Goal: Task Accomplishment & Management: Complete application form

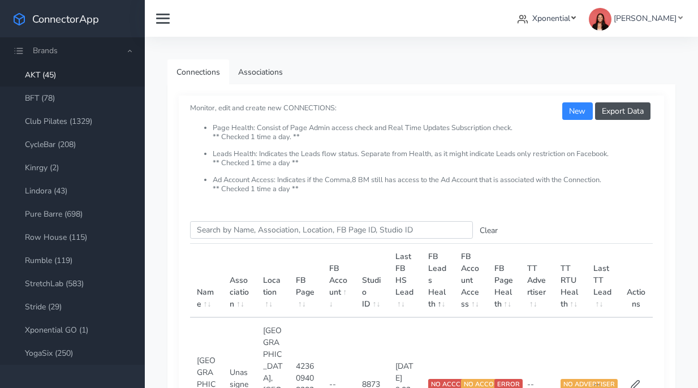
click at [544, 15] on link "Xponential" at bounding box center [546, 18] width 67 height 21
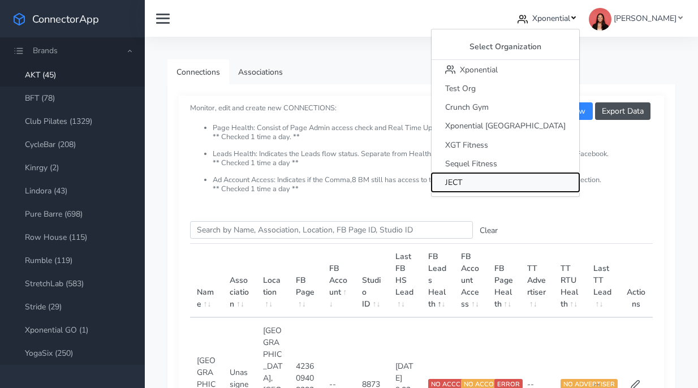
click at [462, 184] on span "JECT" at bounding box center [453, 182] width 17 height 11
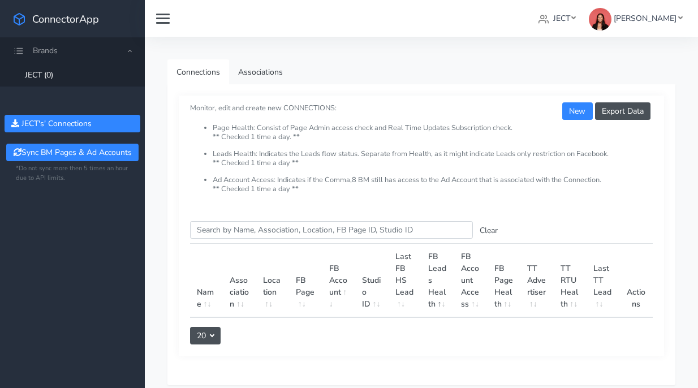
click at [48, 69] on link "JECT (0)" at bounding box center [72, 74] width 145 height 23
click at [569, 103] on button "New" at bounding box center [577, 111] width 30 height 18
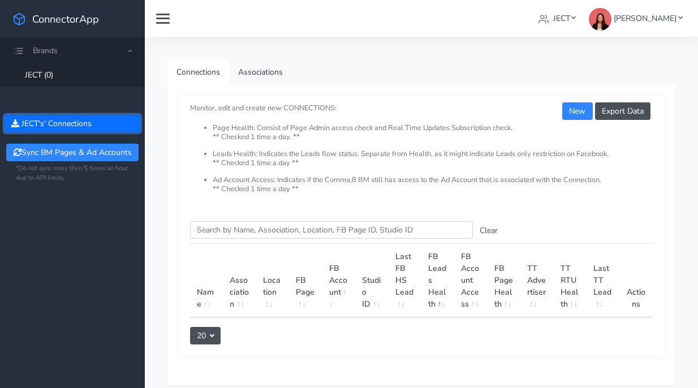
click at [66, 120] on button "JECT 's' Connections" at bounding box center [73, 124] width 136 height 18
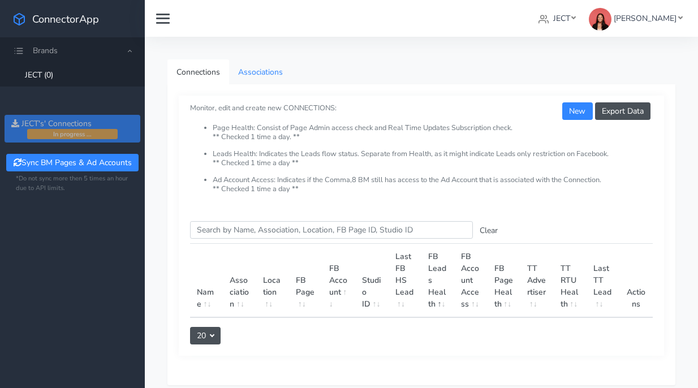
click at [255, 81] on link "Associations" at bounding box center [260, 71] width 63 height 25
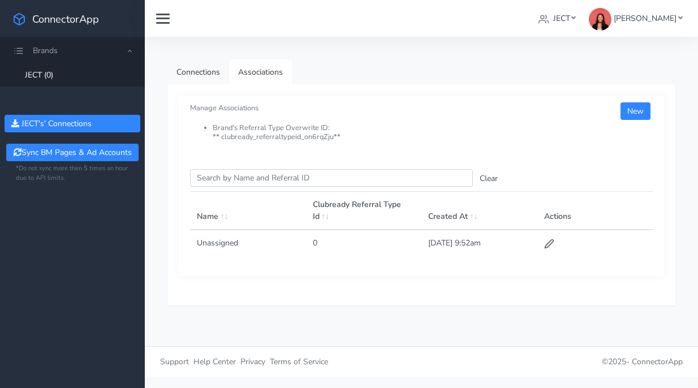
click at [50, 50] on span "Brands" at bounding box center [45, 50] width 25 height 11
click at [106, 49] on span "Brands" at bounding box center [72, 50] width 145 height 26
click at [132, 46] on span "Brands" at bounding box center [72, 50] width 145 height 26
click at [572, 25] on link "JECT" at bounding box center [557, 18] width 46 height 21
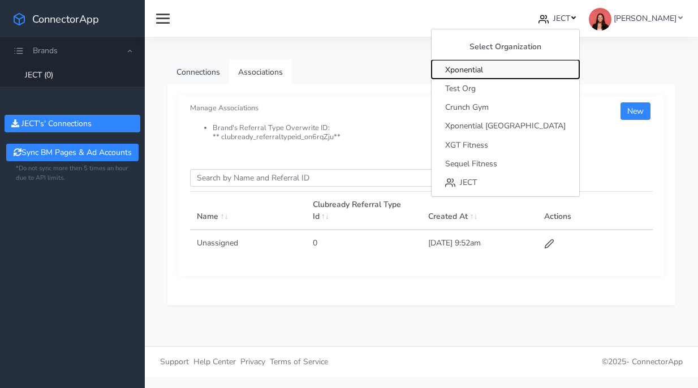
click at [549, 70] on button "Xponential" at bounding box center [505, 69] width 148 height 19
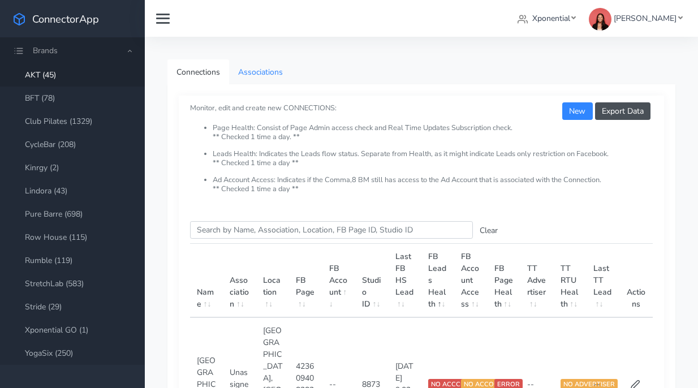
click at [276, 84] on link "Associations" at bounding box center [260, 71] width 63 height 25
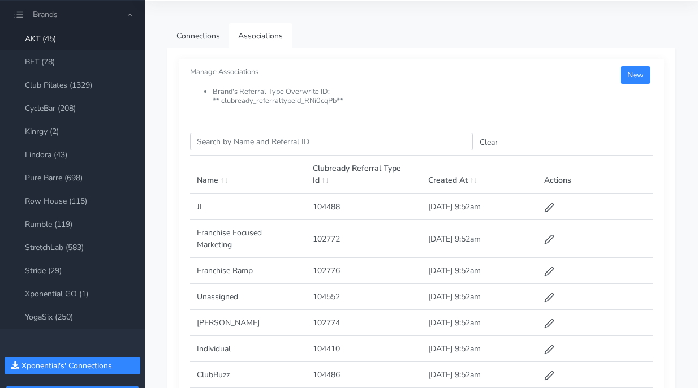
scroll to position [103, 0]
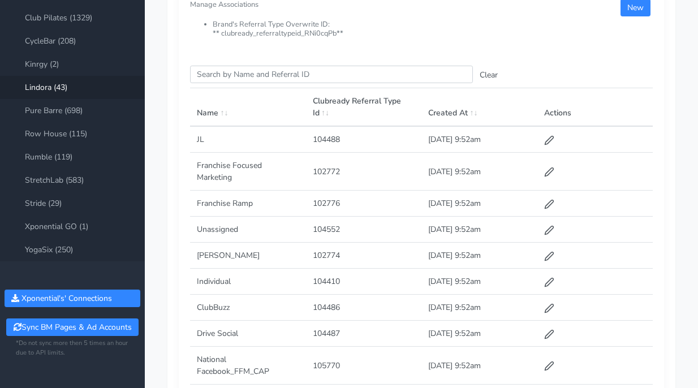
click at [67, 85] on link "Lindora (43)" at bounding box center [72, 87] width 145 height 23
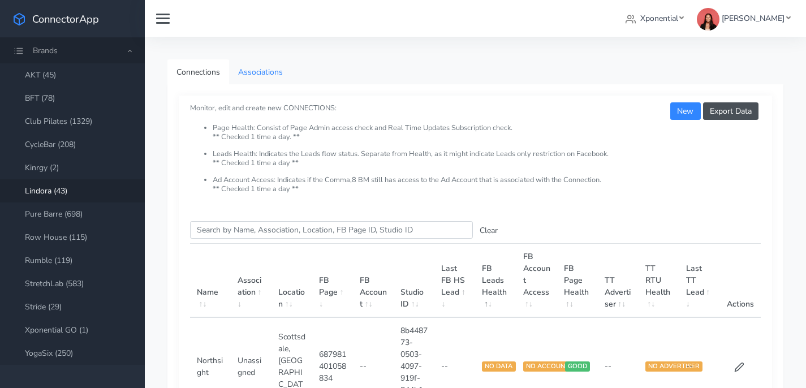
click at [256, 68] on link "Associations" at bounding box center [260, 71] width 63 height 25
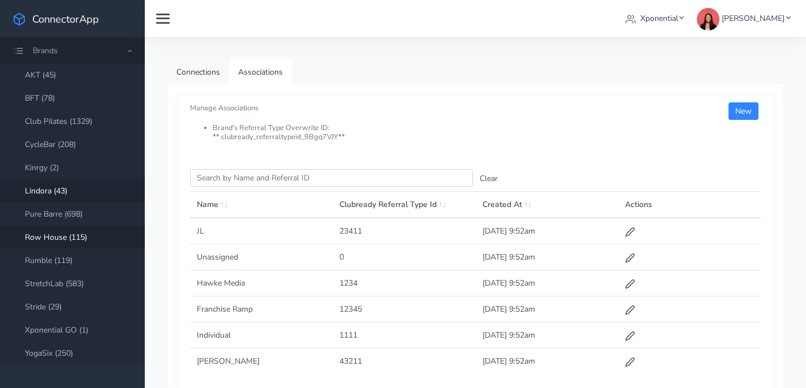
click at [67, 245] on link "Row House (115)" at bounding box center [72, 237] width 145 height 23
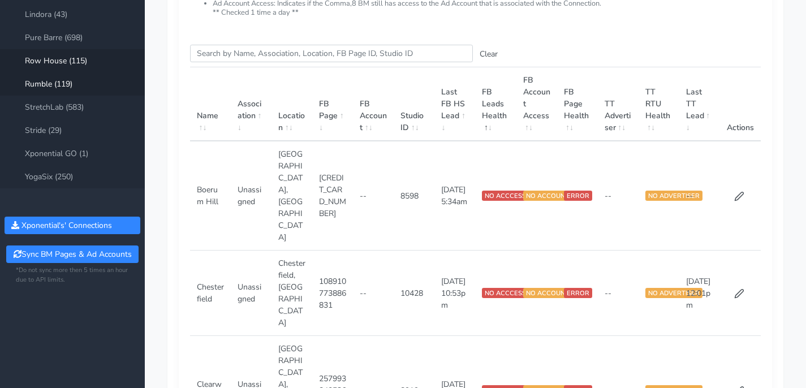
scroll to position [239, 0]
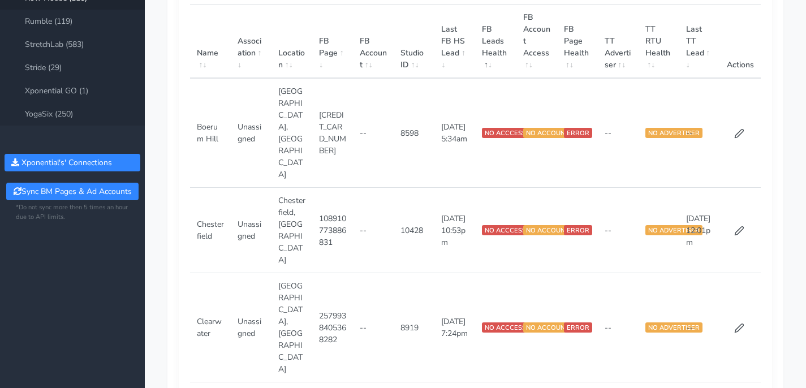
drag, startPoint x: 71, startPoint y: 112, endPoint x: 79, endPoint y: 114, distance: 8.2
click at [71, 113] on link "YogaSix (250)" at bounding box center [72, 113] width 145 height 23
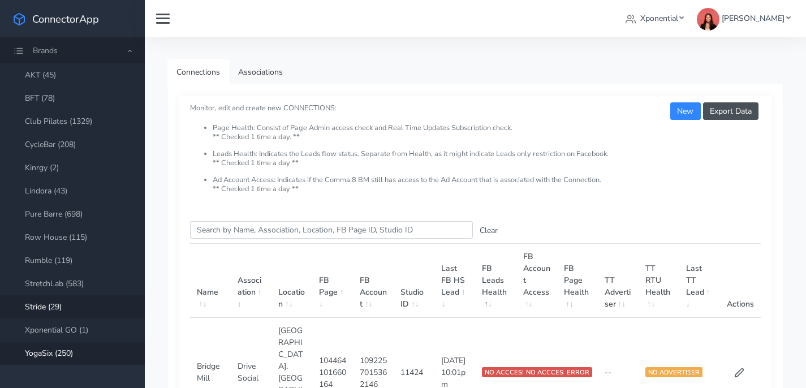
click at [79, 308] on link "Stride (29)" at bounding box center [72, 306] width 145 height 23
click at [688, 11] on link "Xponential" at bounding box center [654, 18] width 67 height 21
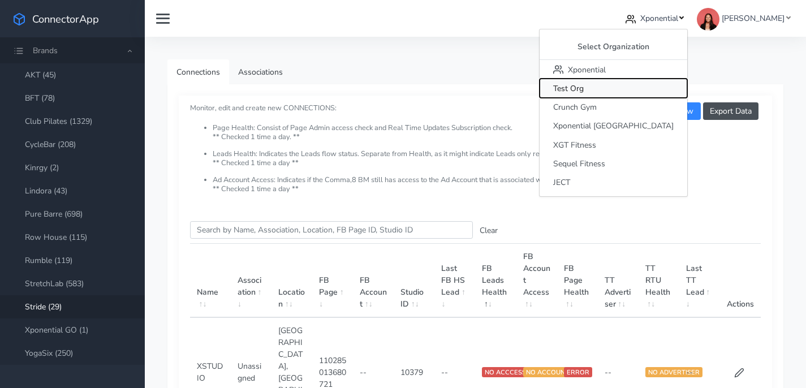
click at [644, 79] on button "Test Org" at bounding box center [613, 88] width 148 height 19
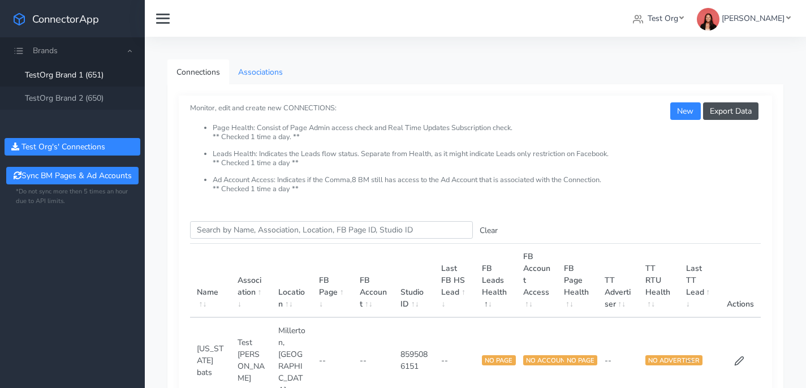
click at [265, 73] on link "Associations" at bounding box center [260, 71] width 63 height 25
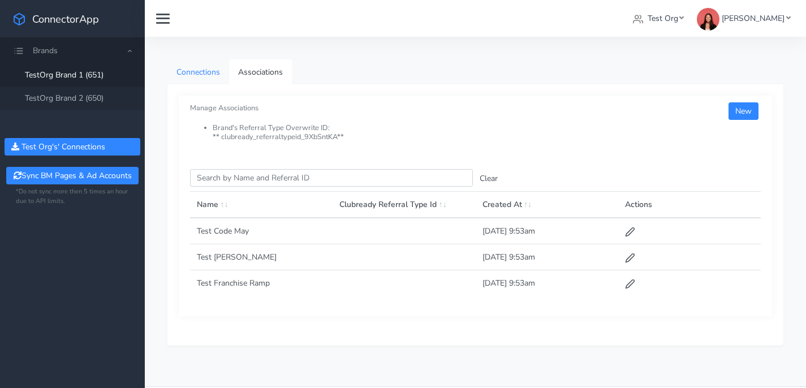
click at [207, 70] on link "Connections" at bounding box center [198, 71] width 62 height 25
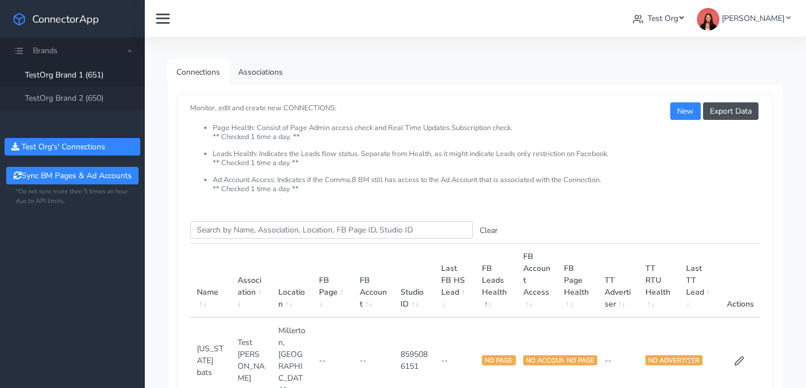
click at [667, 23] on span "Test Org" at bounding box center [662, 18] width 31 height 11
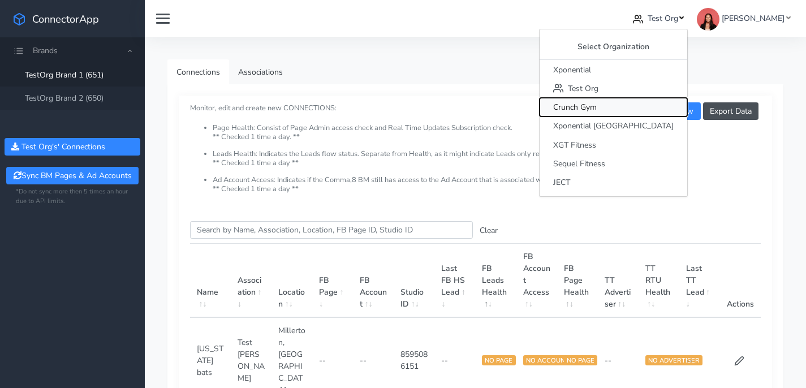
click at [597, 107] on span "Crunch Gym" at bounding box center [575, 107] width 44 height 11
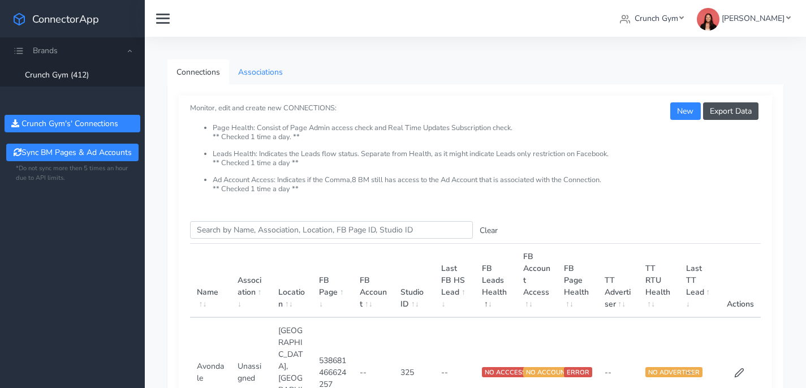
click at [271, 74] on link "Associations" at bounding box center [260, 71] width 63 height 25
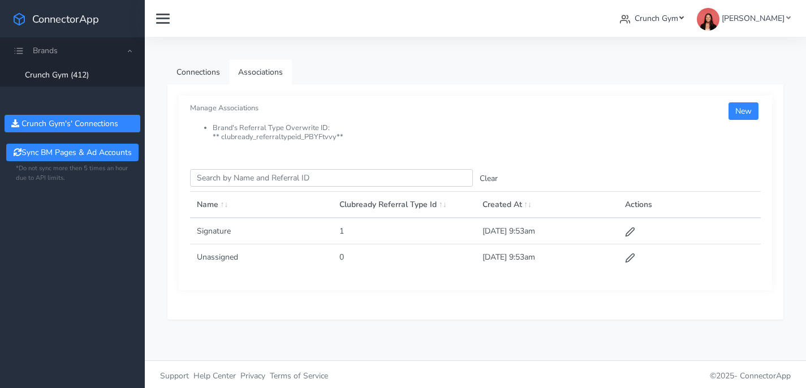
click at [673, 22] on span "Crunch Gym" at bounding box center [656, 18] width 44 height 11
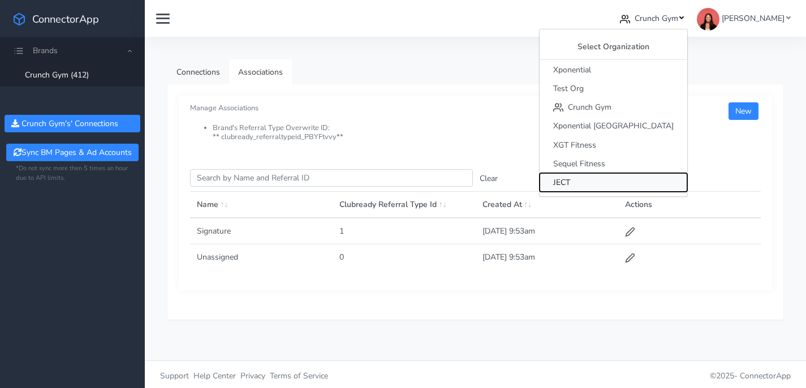
click at [570, 187] on span "JECT" at bounding box center [561, 182] width 17 height 11
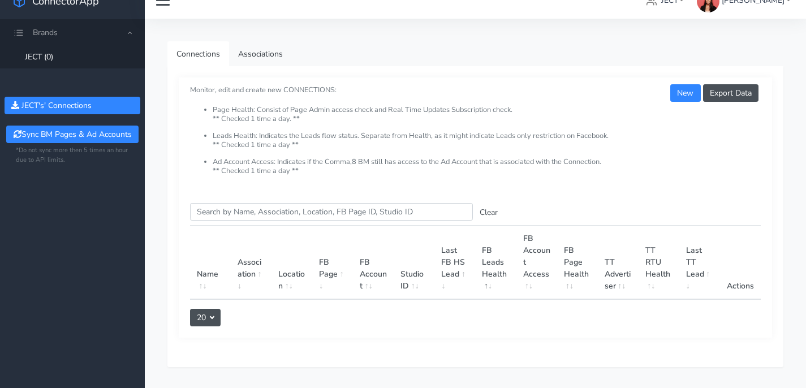
scroll to position [68, 0]
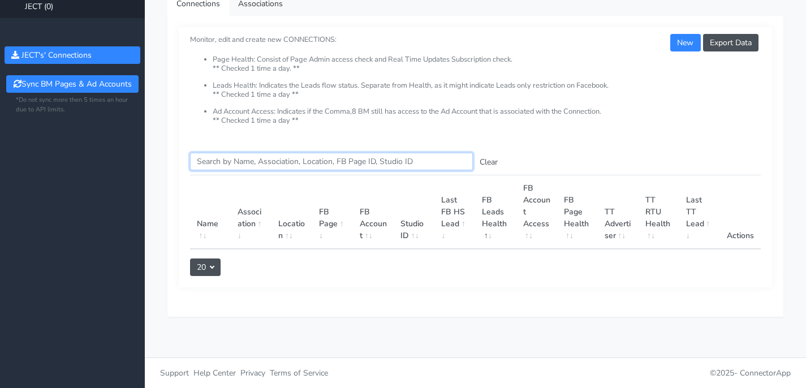
click at [384, 163] on input "Search this table" at bounding box center [331, 162] width 283 height 18
type input "[GEOGRAPHIC_DATA]"
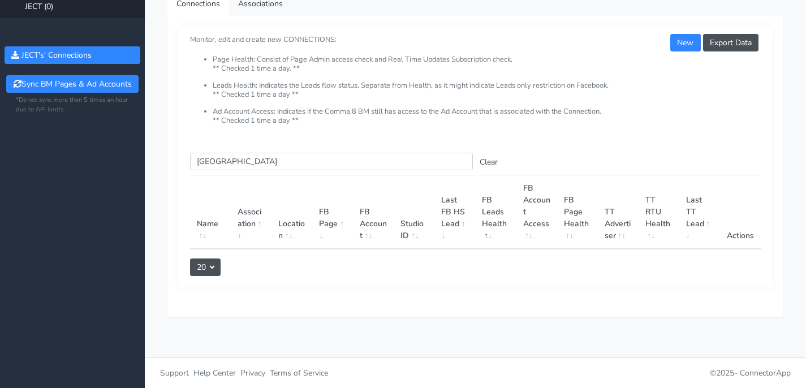
click at [667, 41] on h5 "Monitor, edit and create new CONNECTIONS: Page Health: Consist of Page Admin ac…" at bounding box center [475, 79] width 571 height 91
click at [685, 41] on button "New" at bounding box center [685, 43] width 30 height 18
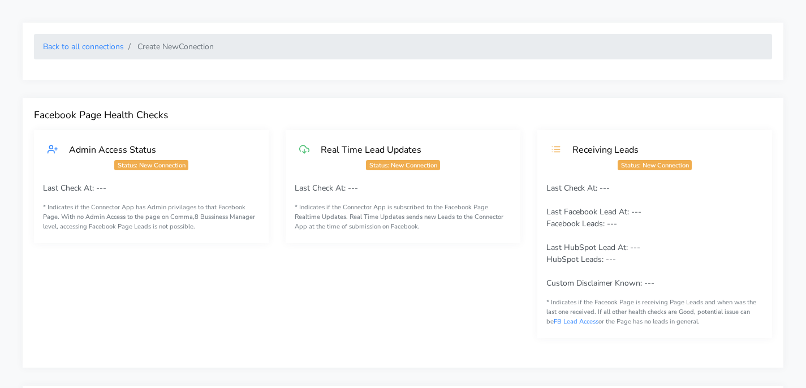
click at [118, 166] on span "Status: New Connection" at bounding box center [151, 165] width 74 height 10
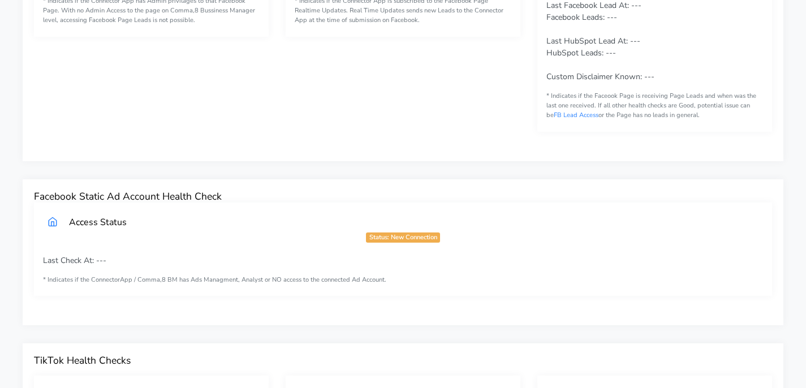
scroll to position [212, 0]
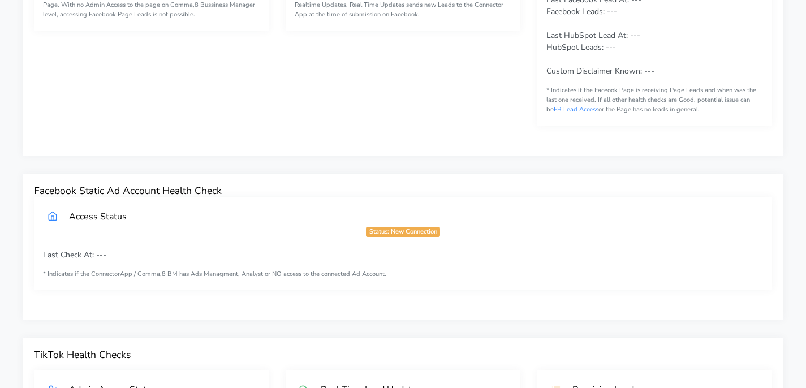
click at [393, 230] on span "Status: New Connection" at bounding box center [403, 232] width 74 height 10
click at [29, 252] on div "Access Status Status: New Connection Last Check At: --- * Indicates if the Conn…" at bounding box center [402, 253] width 755 height 112
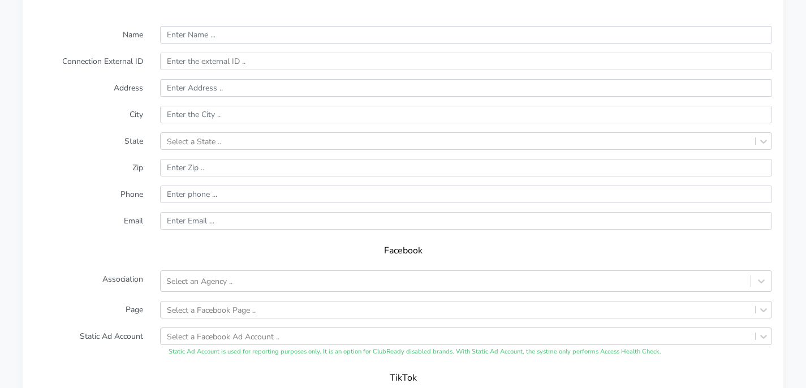
scroll to position [724, 0]
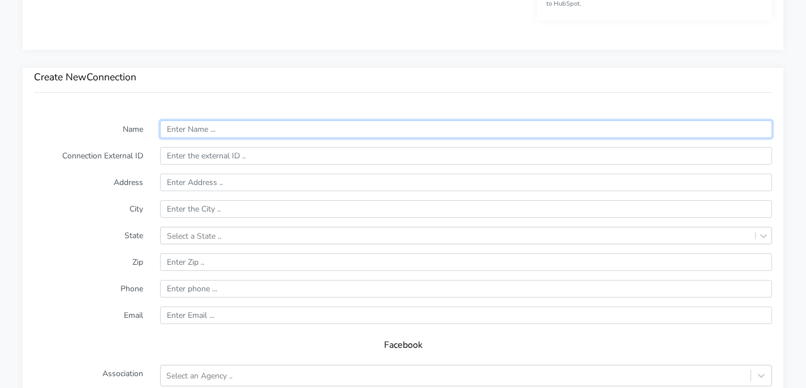
click at [178, 133] on input "text" at bounding box center [466, 129] width 612 height 18
type input "[GEOGRAPHIC_DATA]"
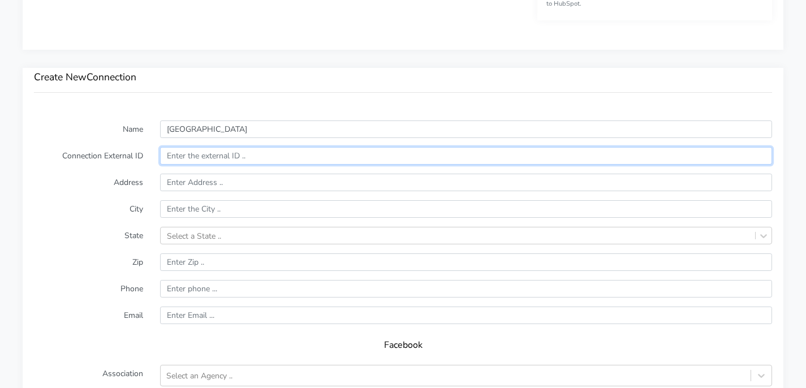
click at [296, 161] on input "text" at bounding box center [466, 156] width 612 height 18
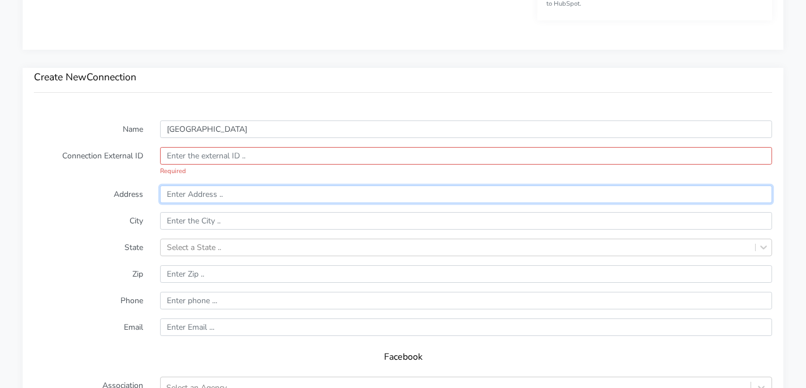
click at [196, 195] on input "text" at bounding box center [466, 194] width 612 height 18
paste input "[STREET_ADDRESS][PERSON_NAME][US_STATE]"
click at [243, 195] on input "[STREET_ADDRESS][PERSON_NAME][US_STATE]" at bounding box center [466, 194] width 612 height 18
type input "[STREET_ADDRESS][PERSON_NAME]"
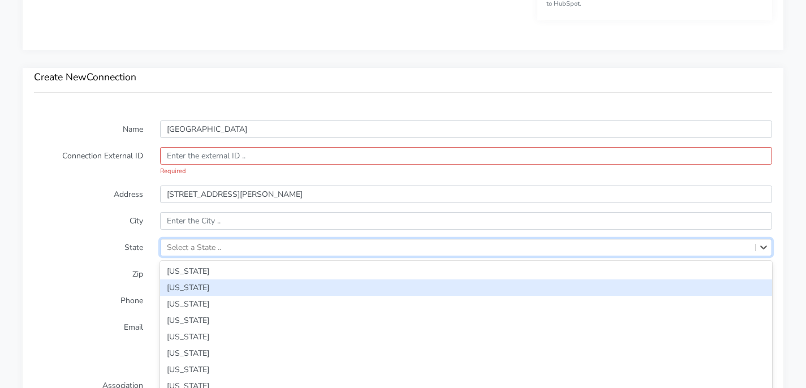
scroll to position [771, 0]
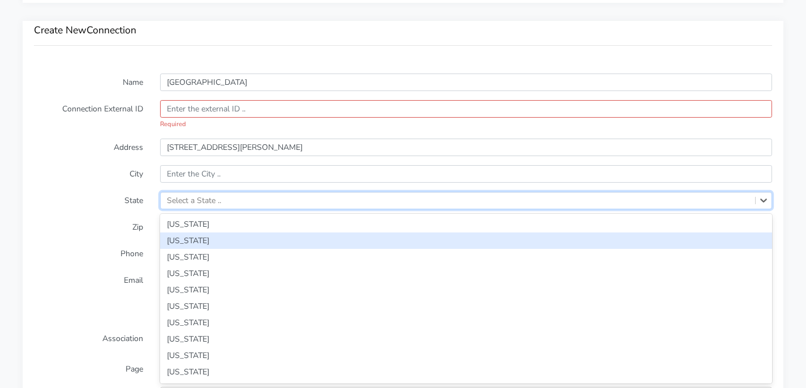
click at [255, 209] on div "option [US_STATE] focused, 2 of 59. 59 results available. Use Up and Down to ch…" at bounding box center [466, 201] width 612 height 18
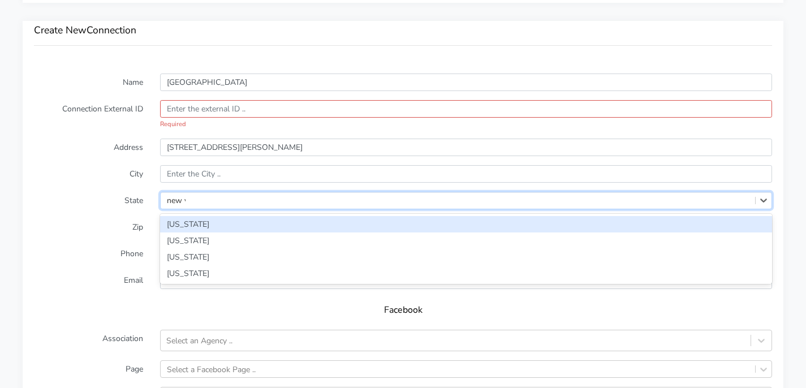
type input "new yo"
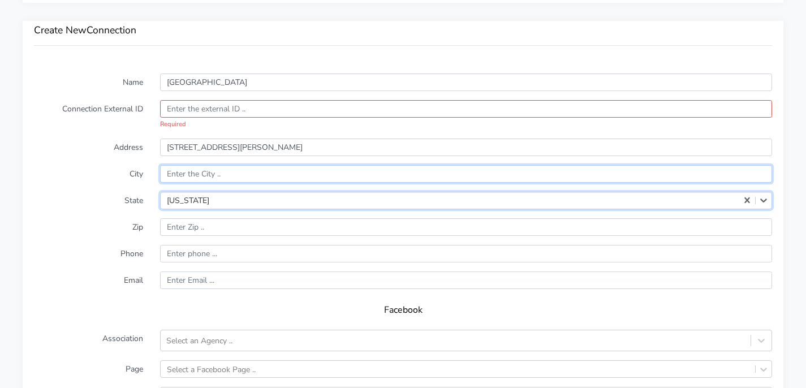
click at [237, 177] on input "text" at bounding box center [466, 174] width 612 height 18
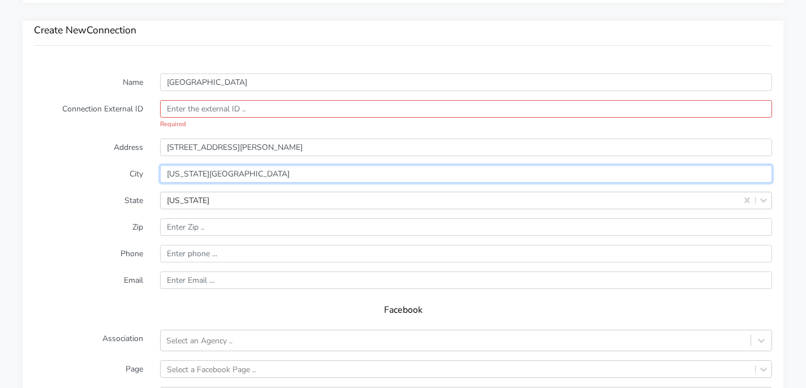
type input "[US_STATE][GEOGRAPHIC_DATA]"
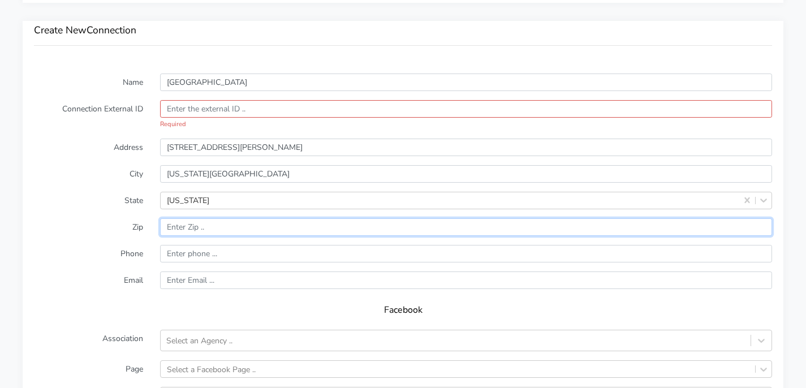
click at [224, 228] on input "input" at bounding box center [466, 227] width 612 height 18
paste input ", [US_STATE][GEOGRAPHIC_DATA]"
drag, startPoint x: 221, startPoint y: 225, endPoint x: 125, endPoint y: 225, distance: 96.1
click at [125, 225] on div "Zip" at bounding box center [402, 227] width 755 height 18
type input "10014"
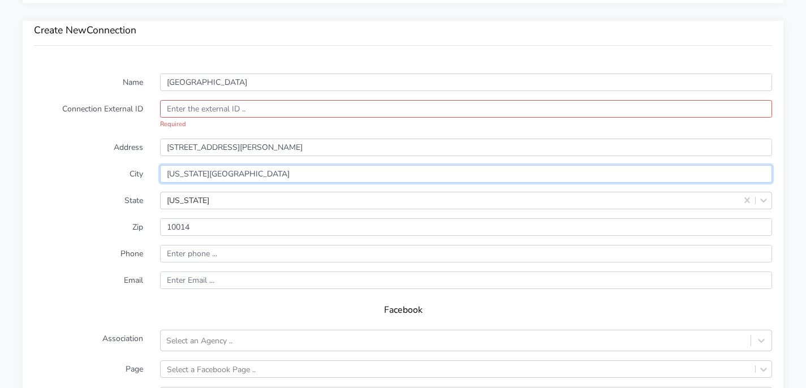
click at [225, 174] on input "[US_STATE][GEOGRAPHIC_DATA]" at bounding box center [466, 174] width 612 height 18
type input "[US_STATE]"
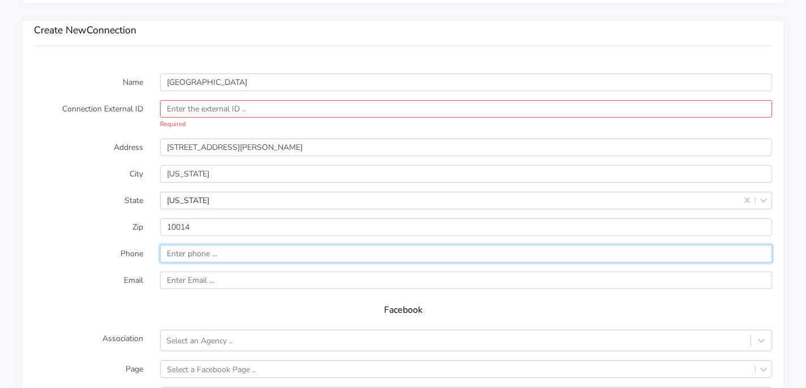
click at [188, 258] on input "input" at bounding box center [466, 254] width 612 height 18
paste input "917.573.6806"
type input "917.573.6806"
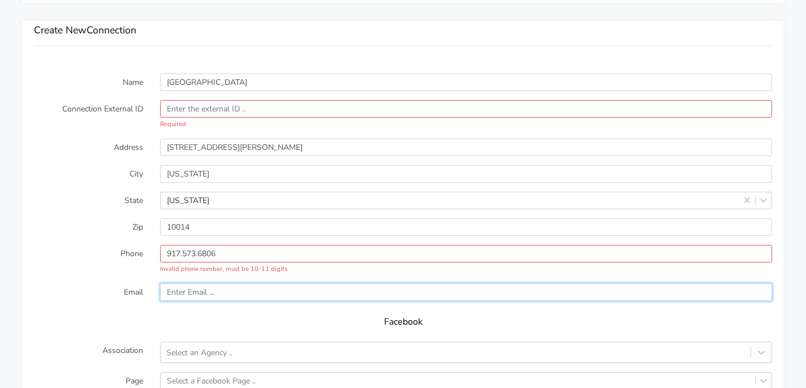
click at [241, 296] on input "text" at bounding box center [466, 292] width 612 height 18
paste input "[EMAIL_ADDRESS][DOMAIN_NAME]"
type input "[EMAIL_ADDRESS][DOMAIN_NAME]"
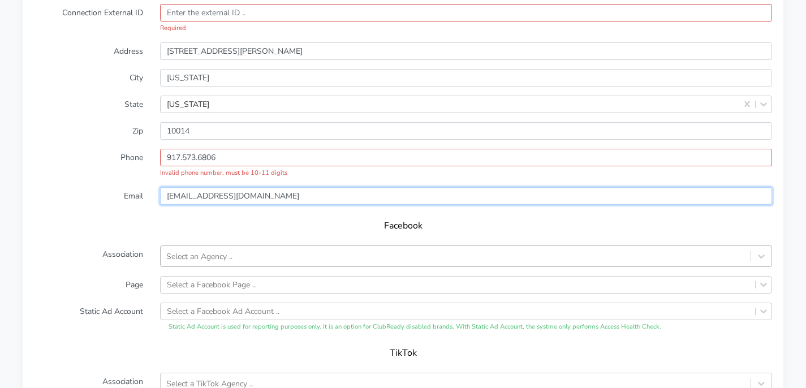
scroll to position [870, 0]
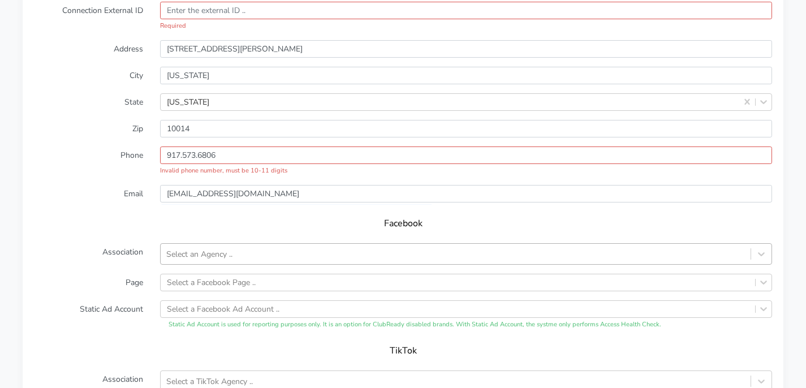
click at [236, 254] on div "Select an Agency .." at bounding box center [456, 253] width 590 height 19
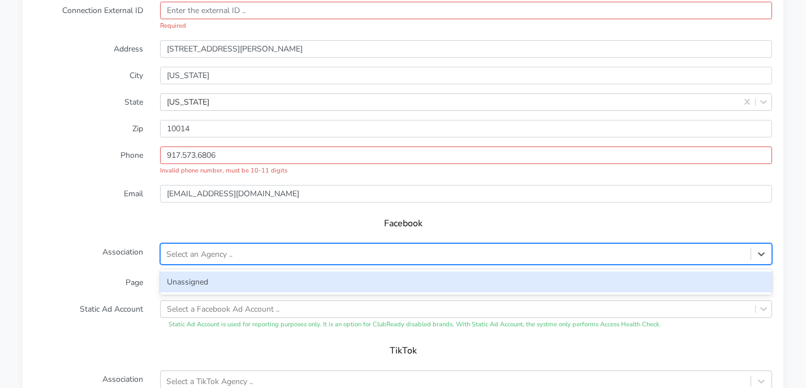
click at [224, 272] on div "Unassigned" at bounding box center [466, 281] width 612 height 21
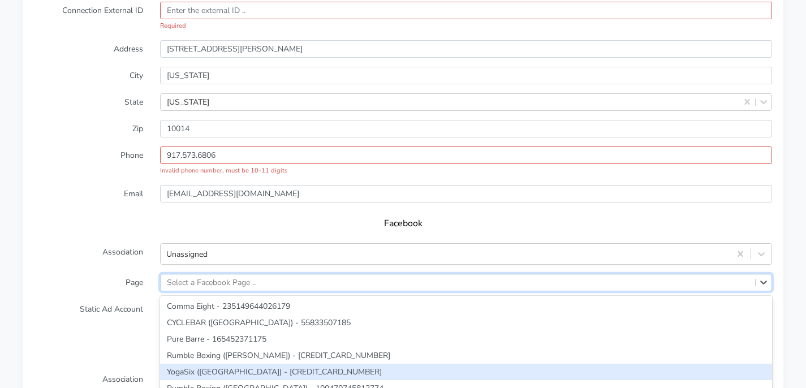
click at [208, 285] on div "option YogaSix ([GEOGRAPHIC_DATA]) - [CREDIT_CARD_NUMBER] focused, 5 of 228. 22…" at bounding box center [466, 283] width 612 height 18
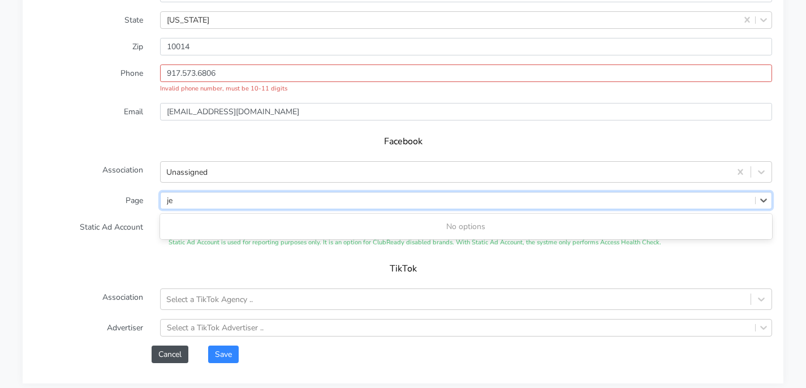
scroll to position [0, 0]
type input "ject"
click at [40, 180] on label "Association" at bounding box center [88, 171] width 126 height 21
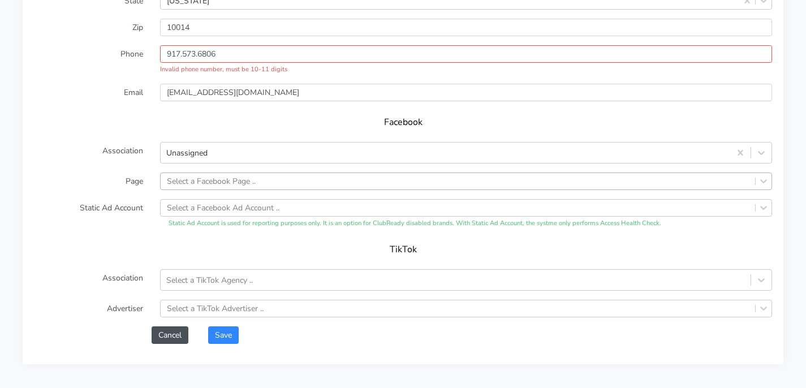
scroll to position [971, 0]
click at [242, 179] on div "Select a Facebook Page .." at bounding box center [211, 181] width 89 height 12
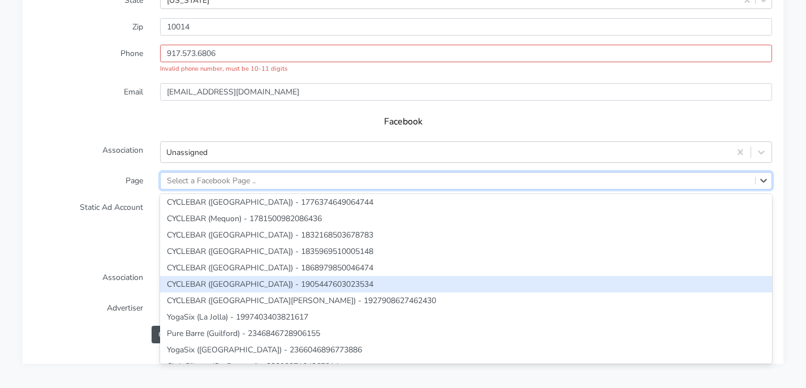
scroll to position [3574, 0]
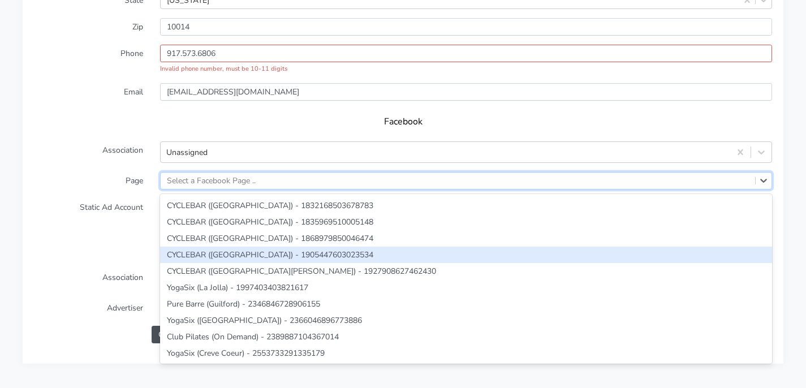
click at [71, 239] on div "TikTok" at bounding box center [403, 253] width 738 height 32
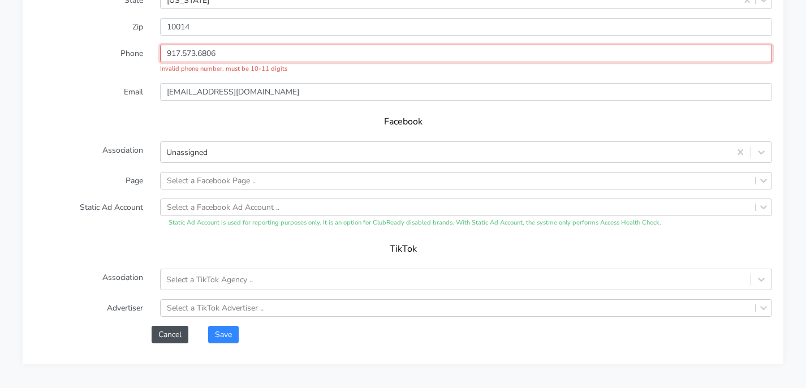
click at [182, 55] on input "input" at bounding box center [466, 54] width 612 height 18
click at [197, 53] on input "input" at bounding box center [466, 54] width 612 height 18
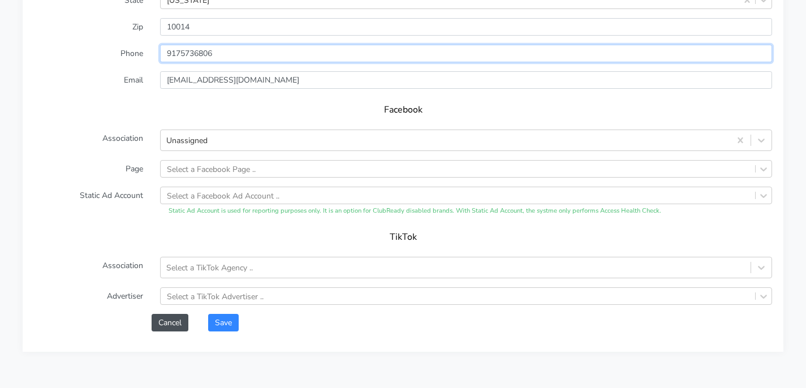
click at [167, 53] on input "input" at bounding box center [466, 54] width 612 height 18
type input "9175736806"
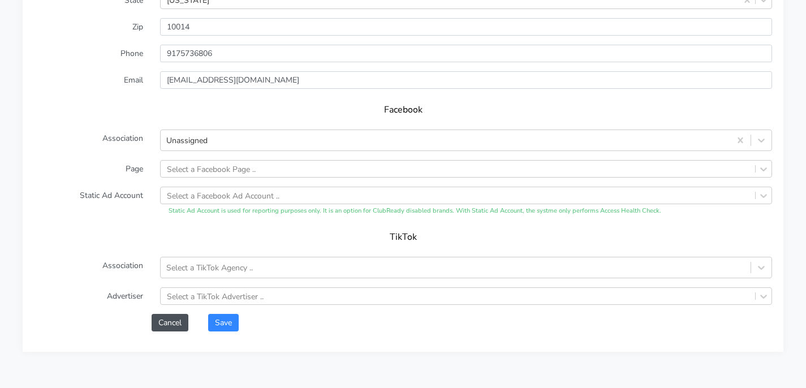
click at [255, 113] on h5 "Facebook" at bounding box center [402, 110] width 715 height 11
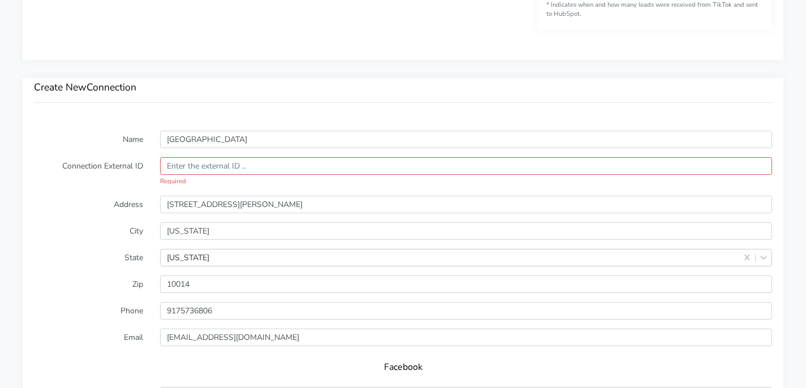
scroll to position [712, 0]
click at [225, 174] on input "text" at bounding box center [466, 168] width 612 height 18
paste input "843550c9-a603-4942-9973-ecbe9472fed7"
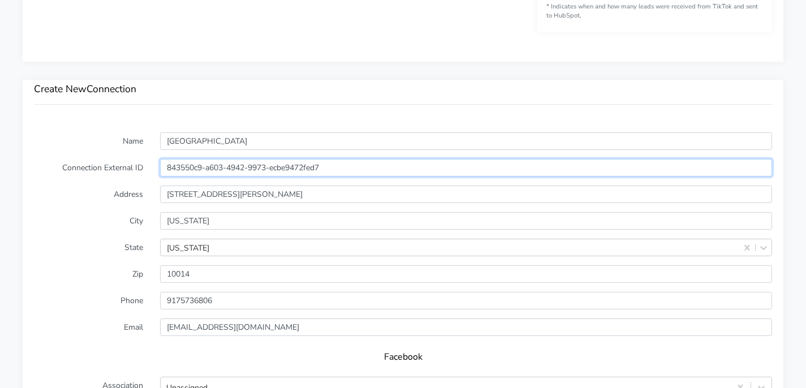
type input "843550c9-a603-4942-9973-ecbe9472fed7"
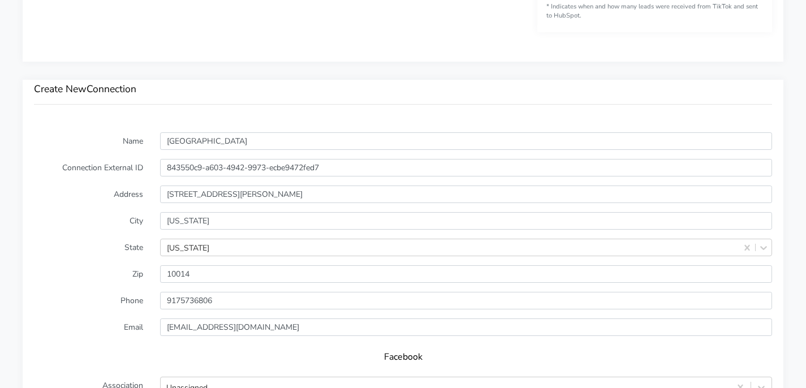
click at [297, 90] on h3 "Create New Connection" at bounding box center [403, 89] width 738 height 12
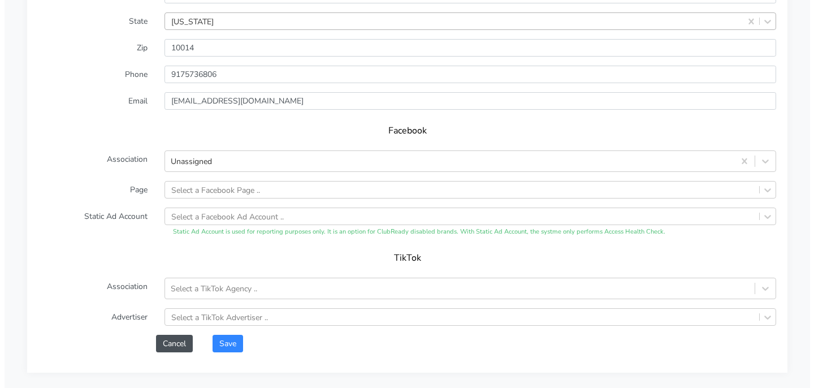
scroll to position [989, 0]
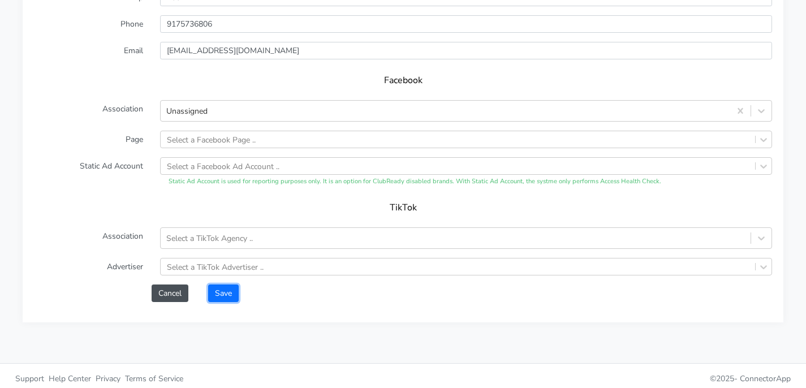
click at [226, 296] on button "Save" at bounding box center [223, 293] width 31 height 18
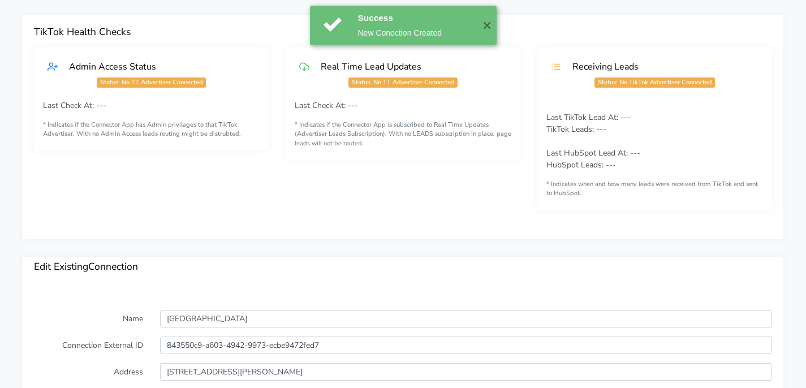
scroll to position [1036, 0]
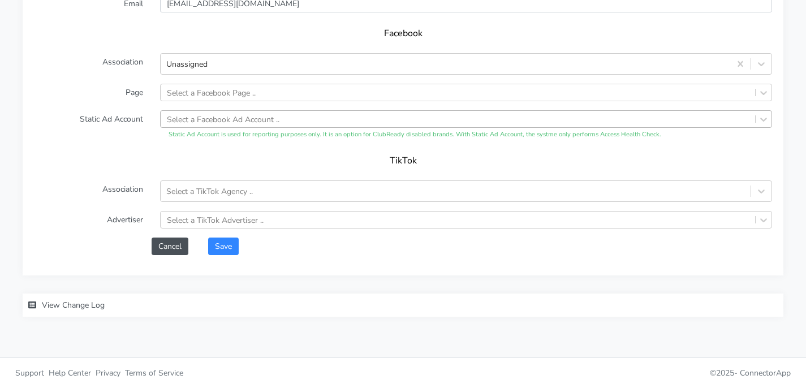
click at [188, 119] on div "Select a Facebook Ad Account .." at bounding box center [223, 119] width 113 height 12
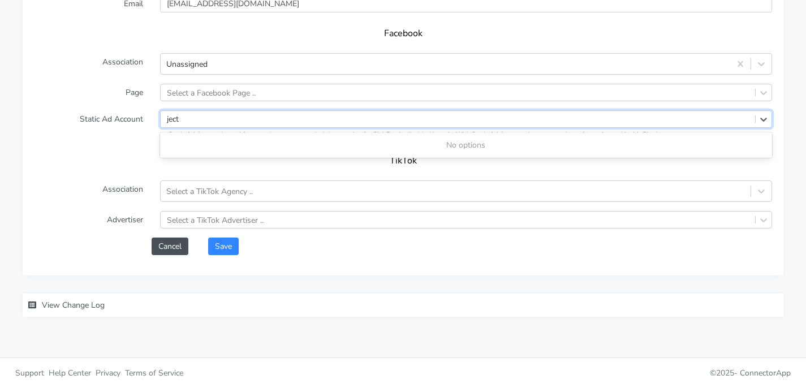
scroll to position [0, 0]
type input "ject"
click at [115, 163] on h5 "TikTok" at bounding box center [402, 160] width 715 height 11
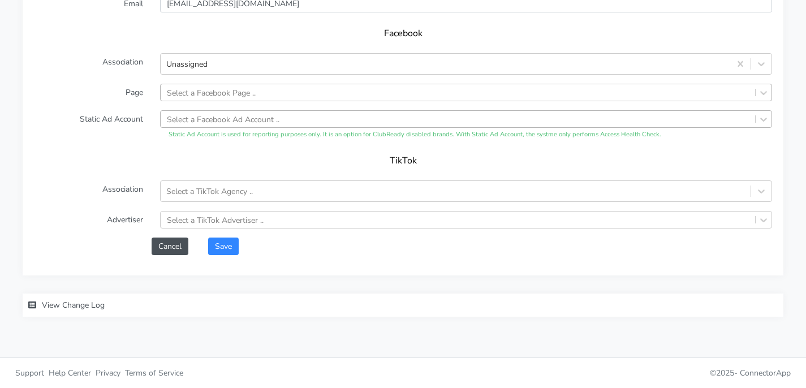
click at [242, 87] on div "Select a Facebook Page .." at bounding box center [211, 93] width 89 height 12
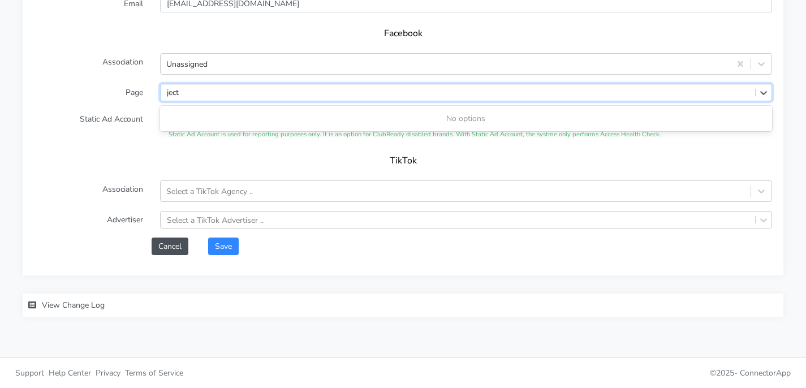
type input "ject"
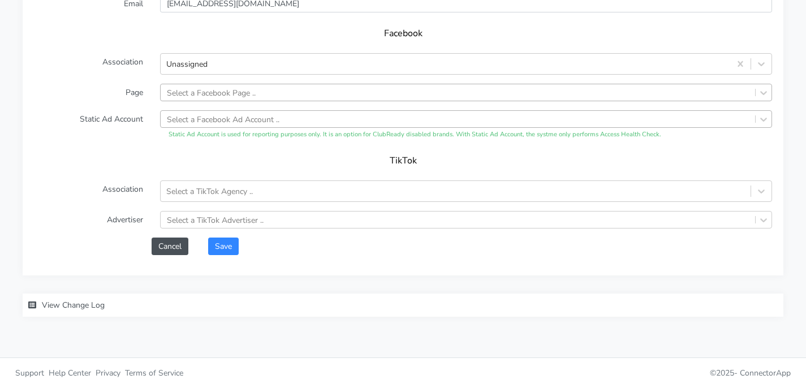
click at [120, 147] on form "Name West Village Connection External ID 843550c9-a603-4942-9973-ecbe9472fed7 A…" at bounding box center [403, 32] width 738 height 446
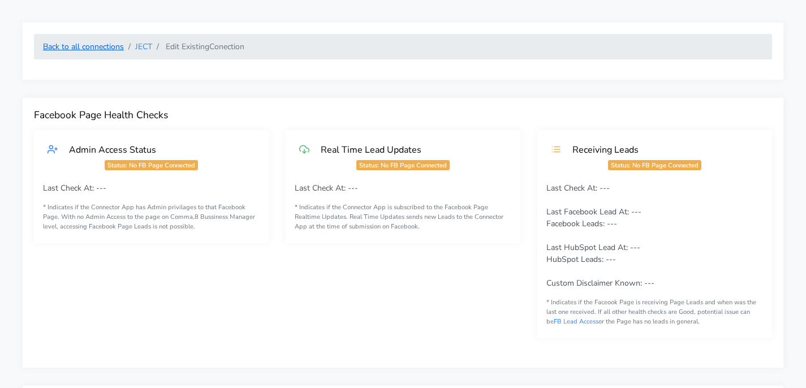
click at [106, 44] on link "Back to all connections" at bounding box center [83, 46] width 81 height 11
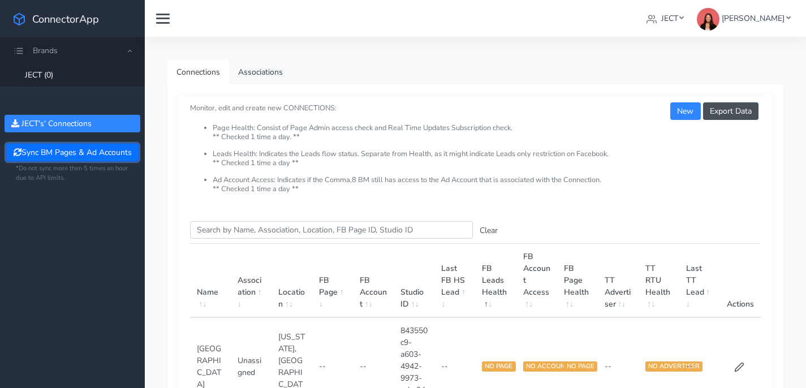
click at [90, 154] on button "Sync BM Pages & Ad Accounts" at bounding box center [72, 153] width 132 height 18
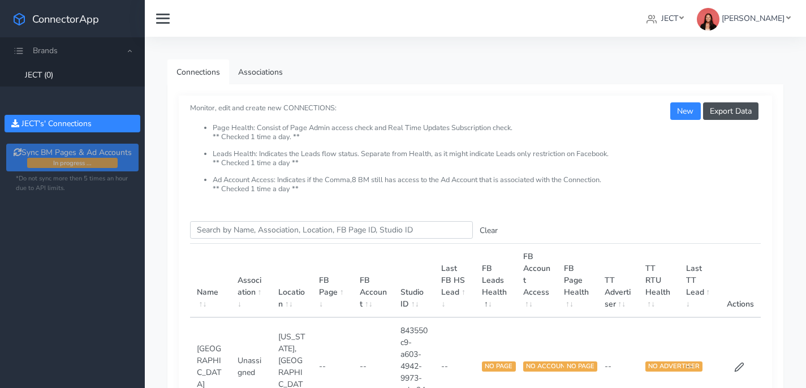
click at [679, 38] on div "Connections Associations Export Data New Monitor, edit and create new CONNECTIO…" at bounding box center [475, 284] width 661 height 494
click at [677, 19] on span "JECT" at bounding box center [669, 18] width 17 height 11
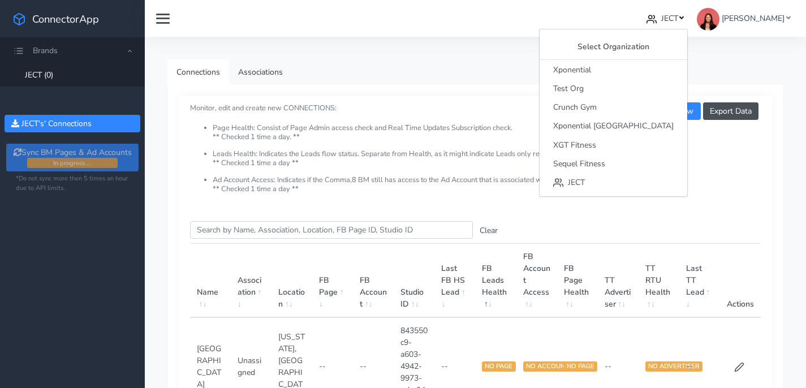
click at [677, 19] on span "JECT" at bounding box center [669, 18] width 17 height 11
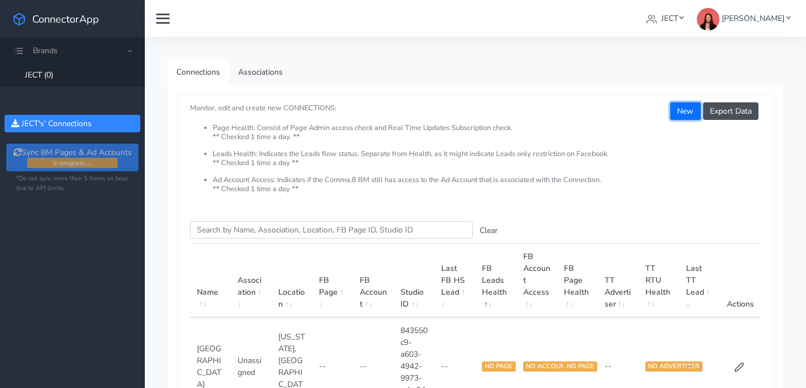
click at [681, 115] on button "New" at bounding box center [685, 111] width 30 height 18
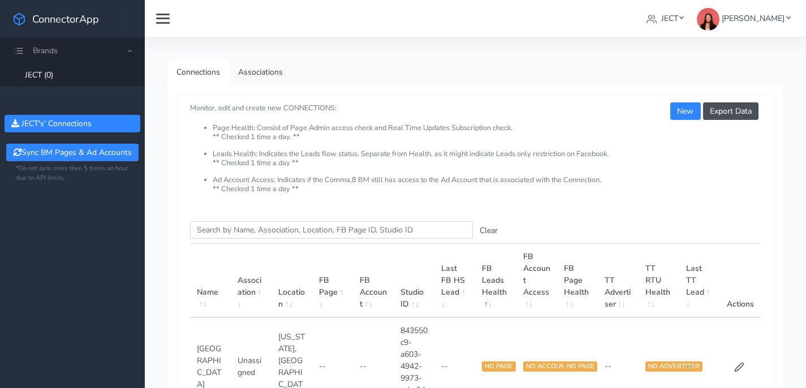
click at [399, 73] on ul "Connections Associations" at bounding box center [475, 71] width 616 height 25
click at [685, 109] on button "New" at bounding box center [685, 111] width 30 height 18
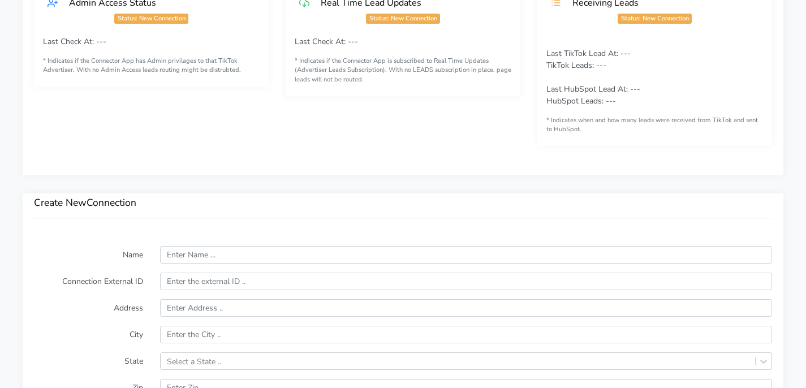
scroll to position [661, 0]
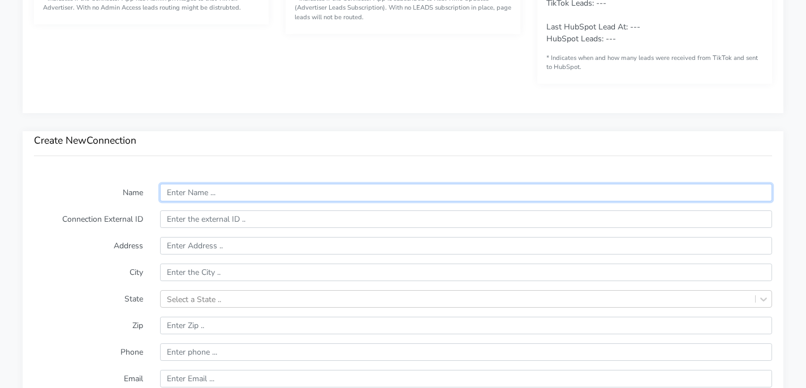
click at [229, 188] on input "text" at bounding box center [466, 193] width 612 height 18
type input "[GEOGRAPHIC_DATA]"
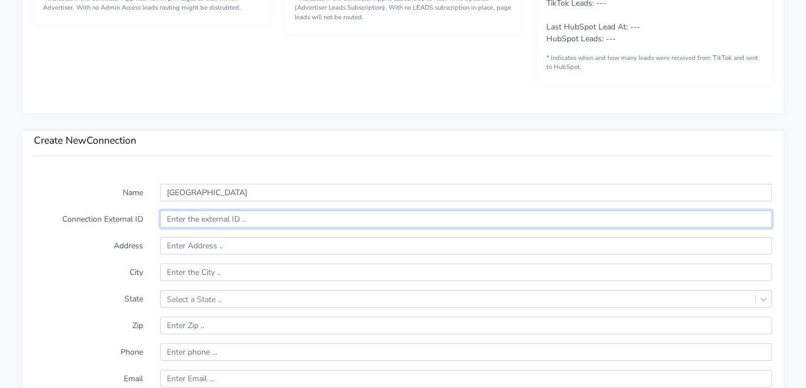
paste input "fa4fdda7-092b-41ea-bcc3-d62978a441f0"
type input "fa4fdda7-092b-41ea-bcc3-d62978a441f0"
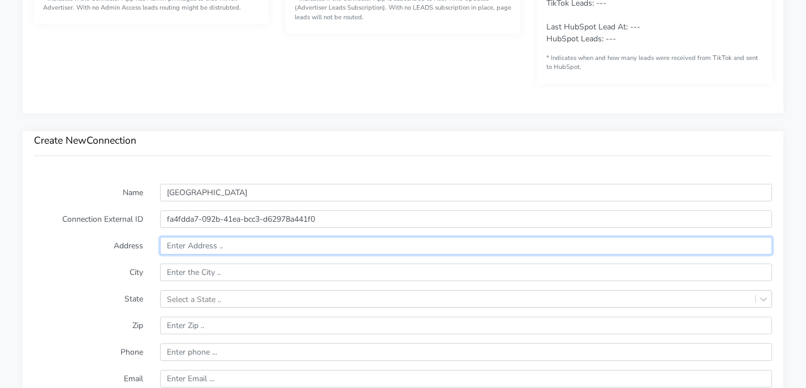
click at [213, 244] on input "text" at bounding box center [466, 246] width 612 height 18
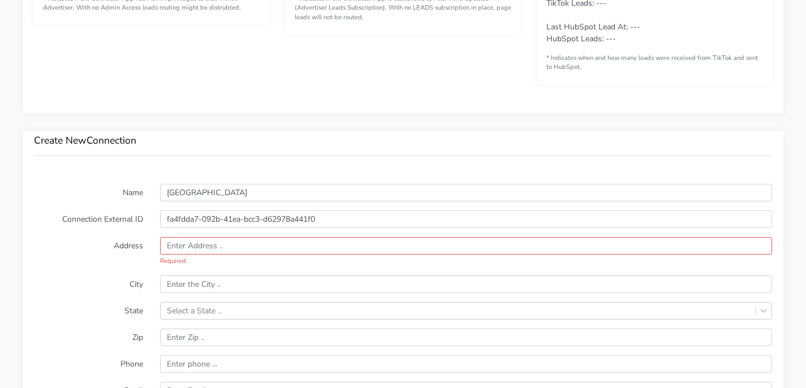
click at [391, 122] on div "Back to all connections Create New Conection Facebook Page Health Checks Admin …" at bounding box center [403, 21] width 806 height 1364
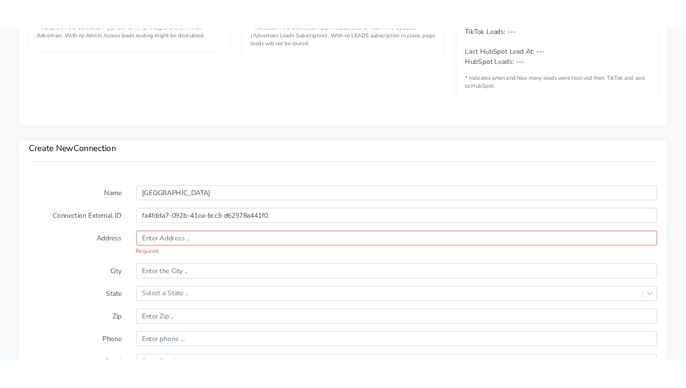
scroll to position [671, 0]
